Goal: Navigation & Orientation: Locate item on page

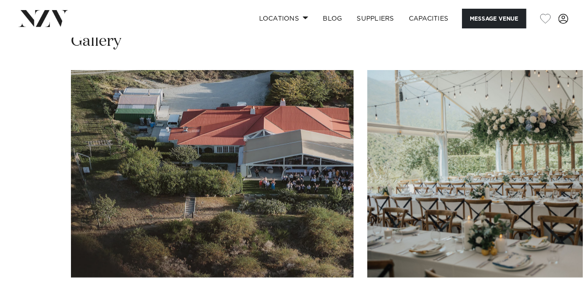
scroll to position [1098, 0]
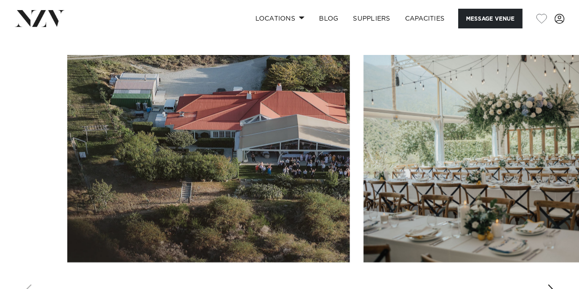
click at [217, 122] on img "1 / 30" at bounding box center [208, 158] width 282 height 207
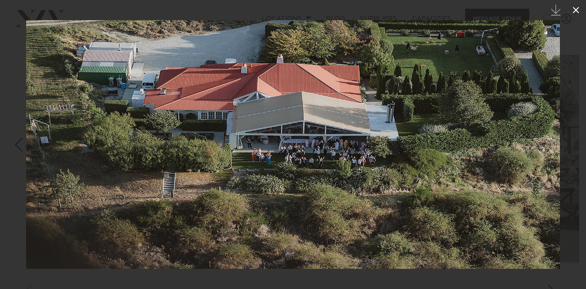
click at [576, 9] on icon at bounding box center [575, 10] width 6 height 6
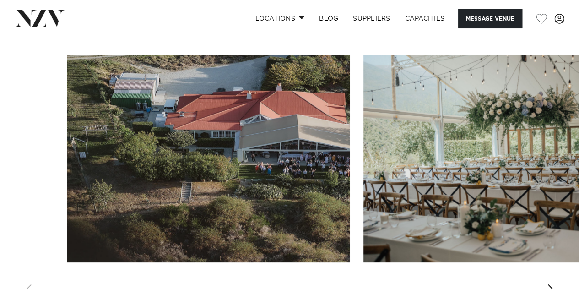
click at [554, 284] on div "Next slide" at bounding box center [551, 291] width 9 height 15
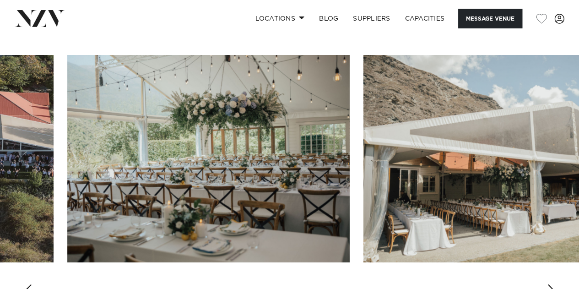
click at [554, 284] on div "Next slide" at bounding box center [551, 291] width 9 height 15
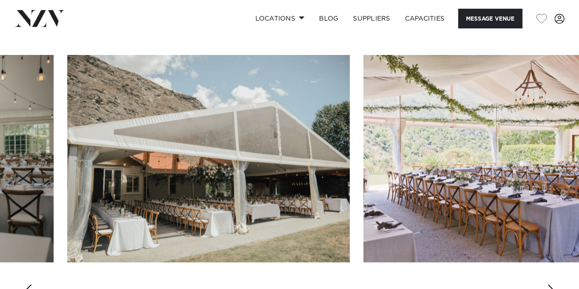
click at [554, 284] on div "Next slide" at bounding box center [551, 291] width 9 height 15
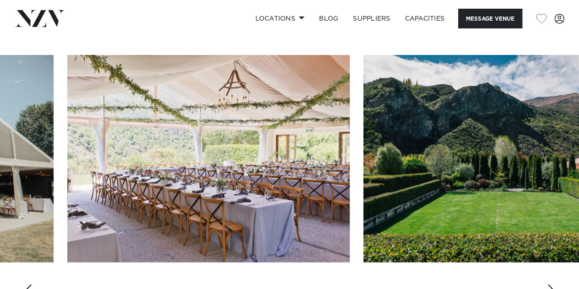
click at [554, 284] on div "Next slide" at bounding box center [551, 291] width 9 height 15
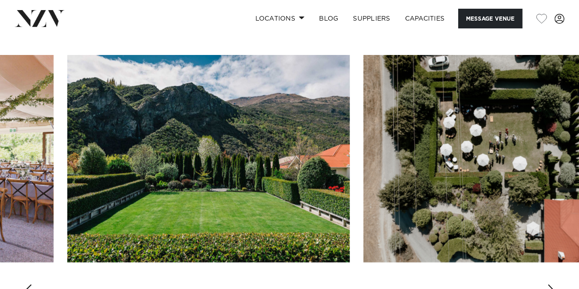
click at [554, 284] on div "Next slide" at bounding box center [551, 291] width 9 height 15
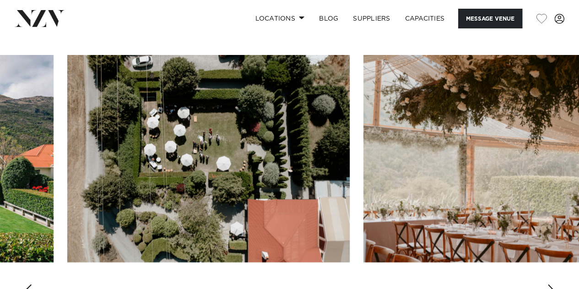
click at [221, 101] on img "6 / 30" at bounding box center [208, 158] width 282 height 207
